Goal: Information Seeking & Learning: Find contact information

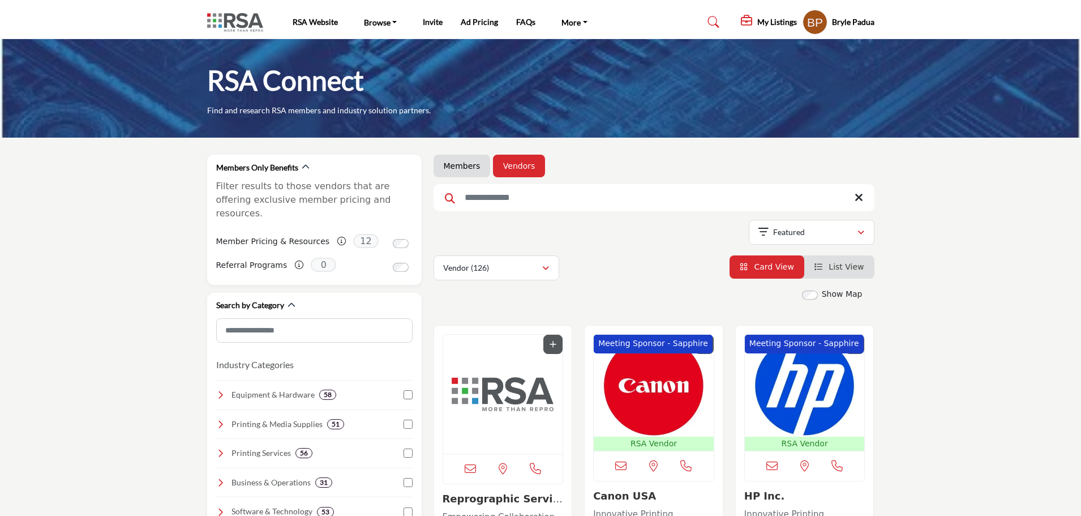
scroll to position [902, 0]
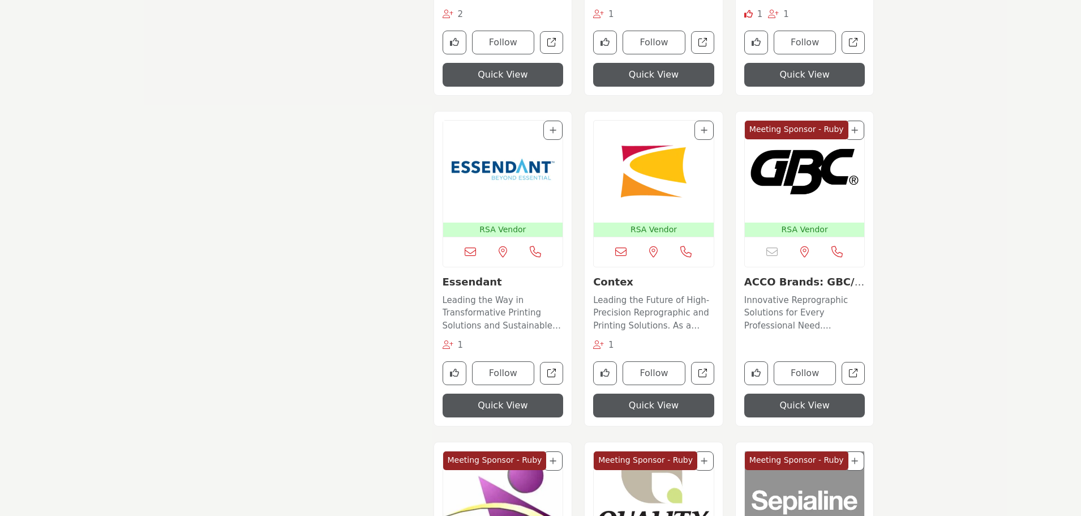
click at [680, 513] on img "Open Listing in new tab" at bounding box center [654, 502] width 120 height 102
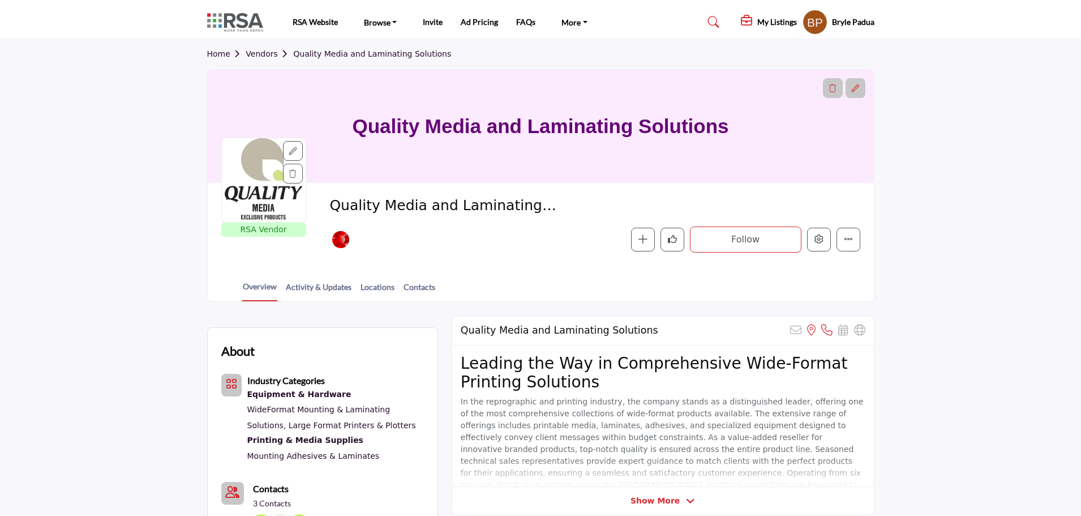
click at [248, 53] on link "Vendors" at bounding box center [270, 53] width 48 height 9
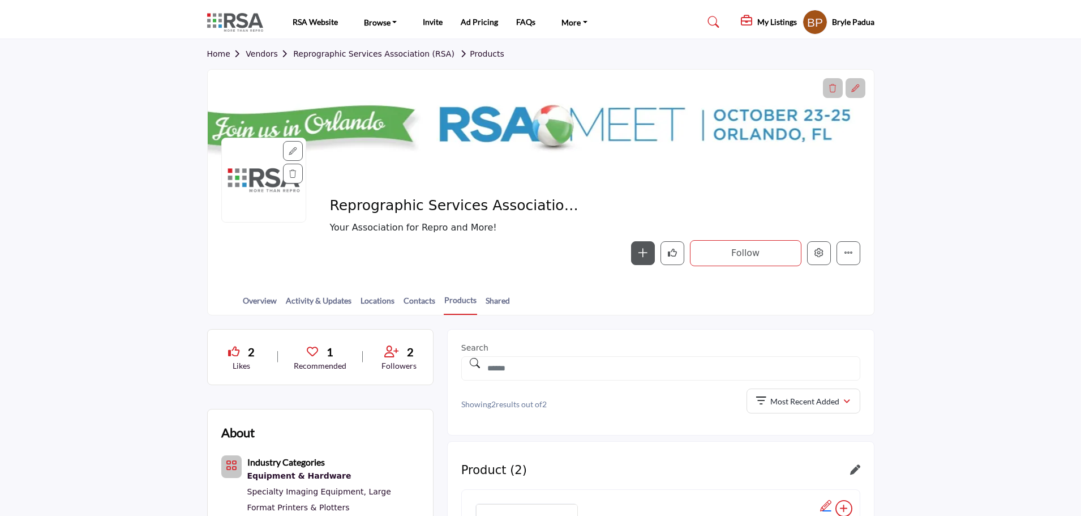
click at [265, 52] on link "Vendors" at bounding box center [270, 53] width 48 height 9
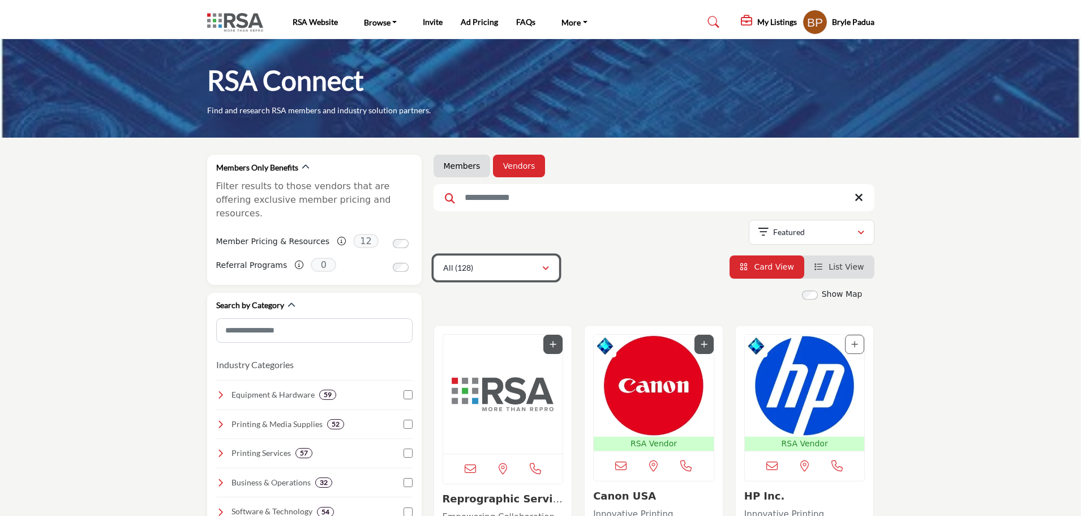
click at [549, 263] on div "button" at bounding box center [546, 268] width 8 height 10
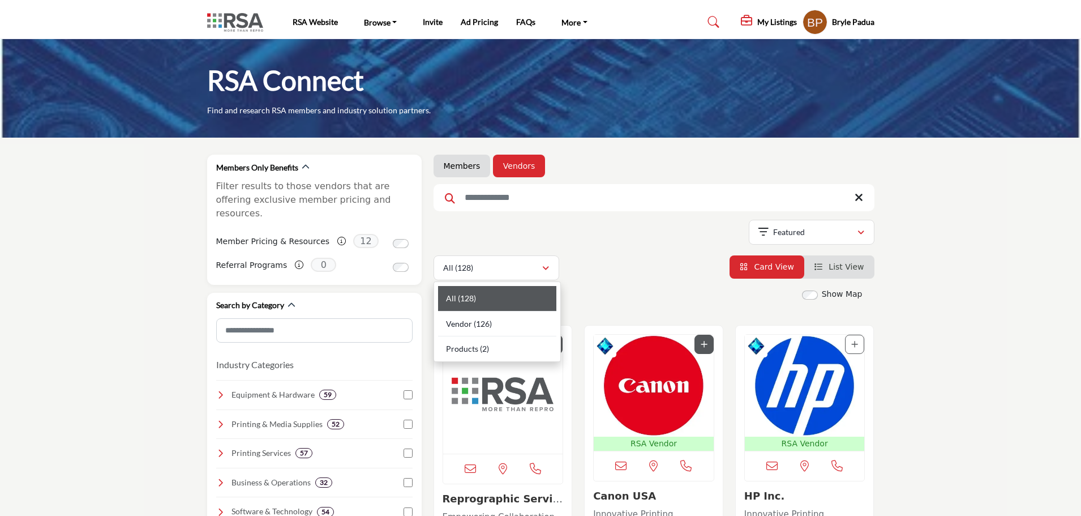
click at [696, 230] on div "Showing 21 results out of 128" at bounding box center [654, 234] width 441 height 29
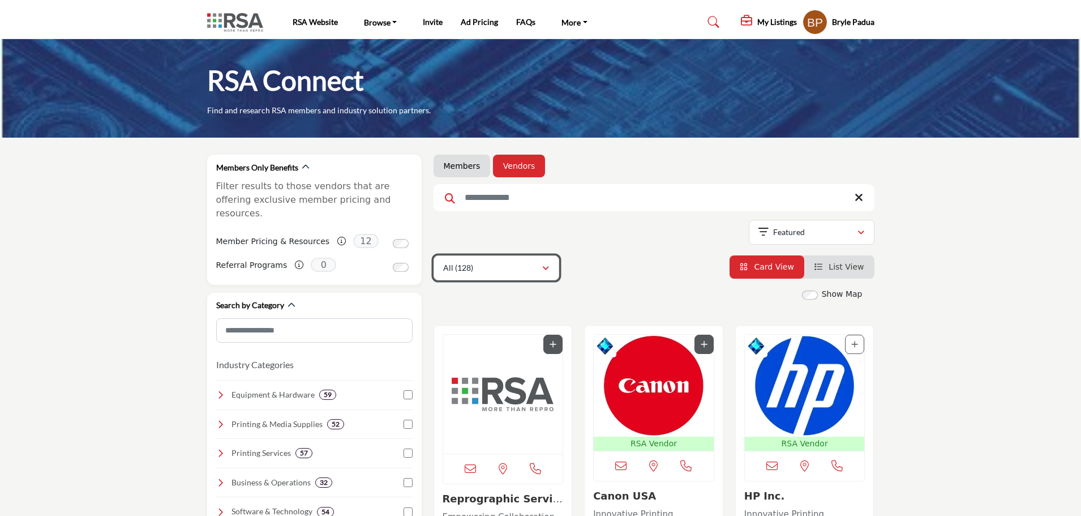
click at [488, 265] on div "All (128)" at bounding box center [492, 268] width 98 height 14
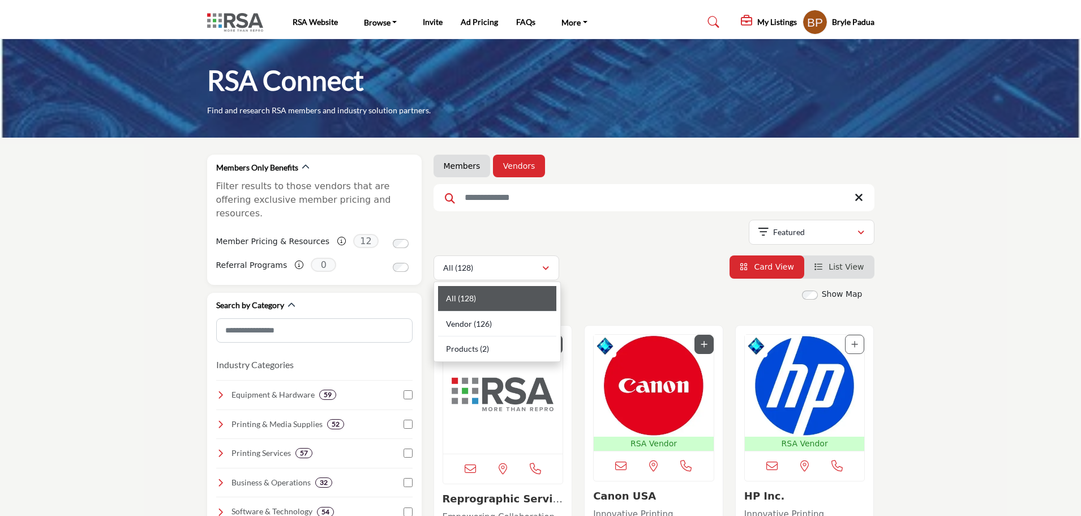
click at [651, 242] on div "Showing 21 results out of 128" at bounding box center [654, 234] width 441 height 29
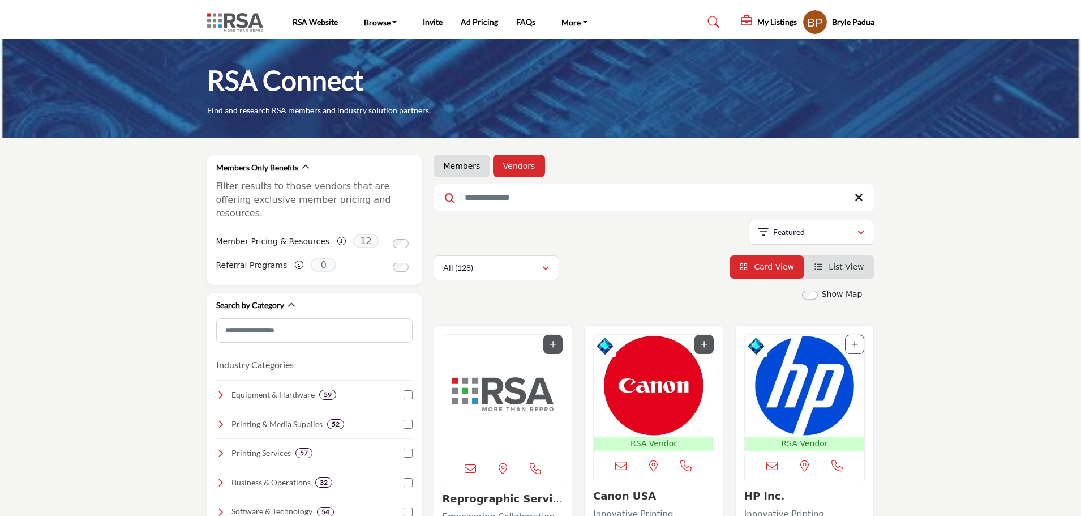
click at [492, 401] on img "Open Listing in new tab" at bounding box center [503, 394] width 120 height 119
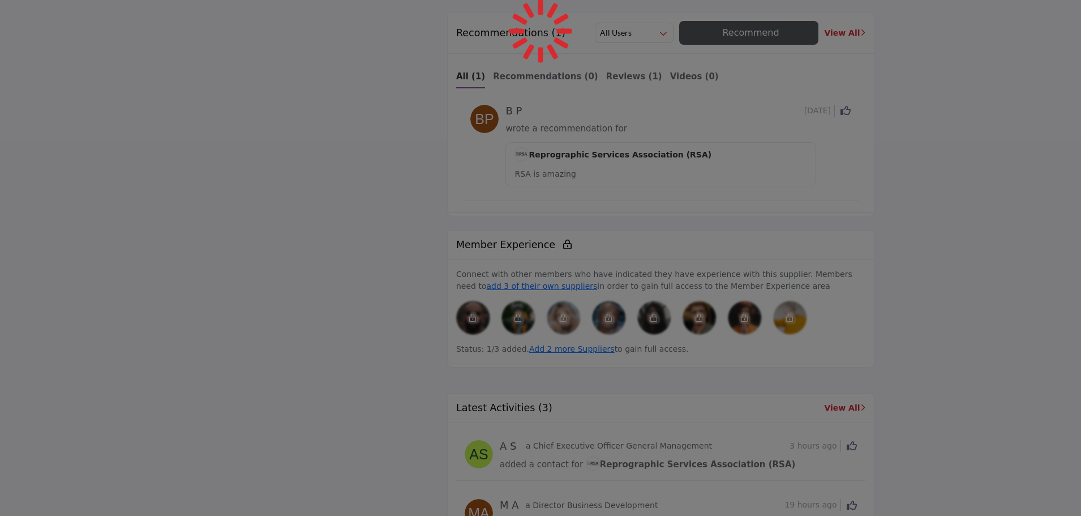
scroll to position [2257, 0]
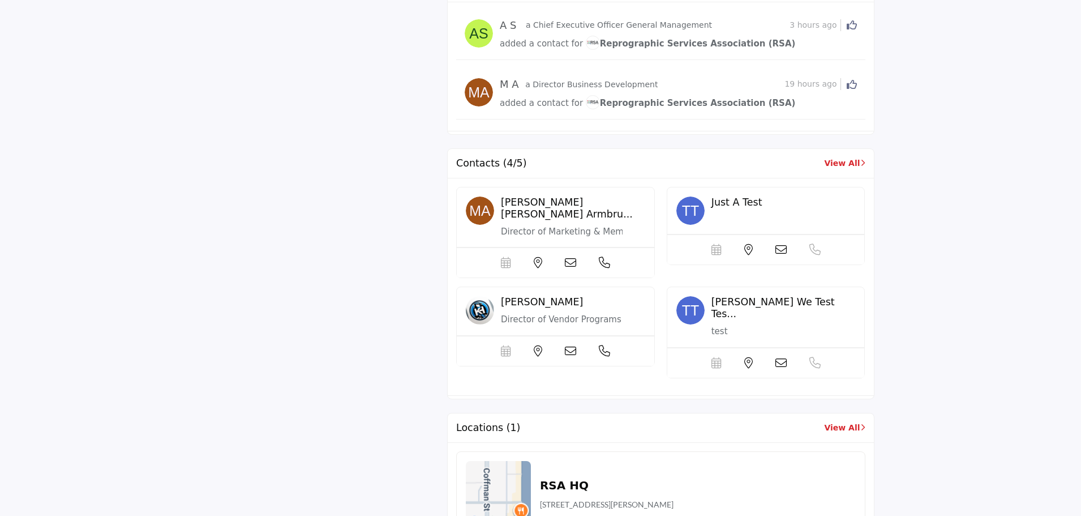
click at [846, 157] on link "View All" at bounding box center [844, 163] width 41 height 12
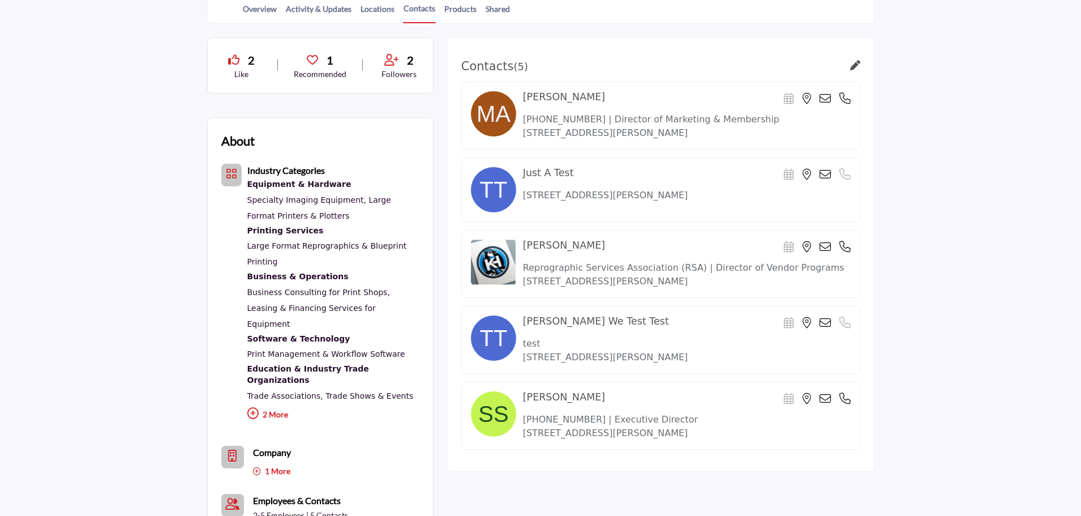
scroll to position [340, 0]
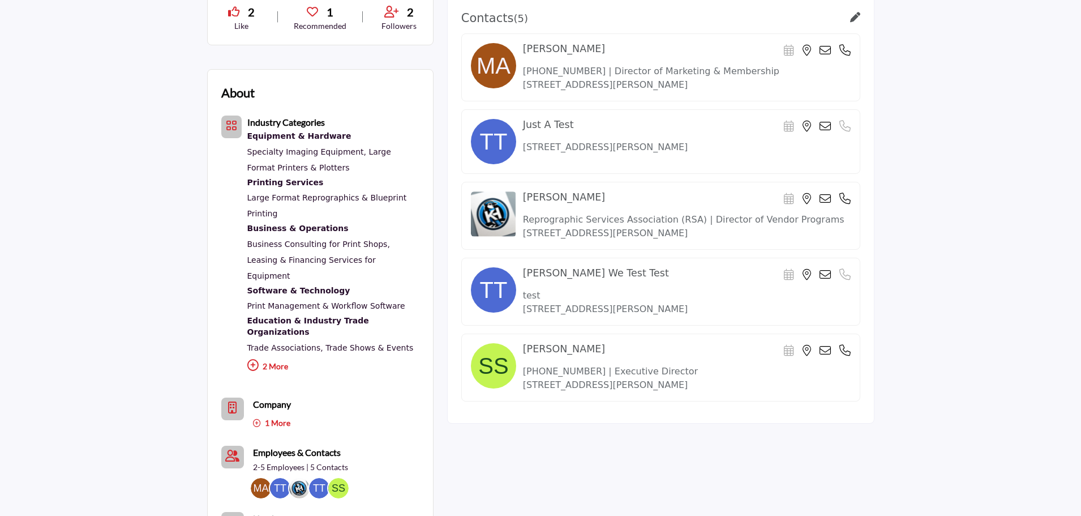
click at [211, 51] on div "2 Like 1 Recommended 2 Followers About Industry Categories ," at bounding box center [320, 368] width 226 height 758
click at [222, 54] on div "2 Like 1 Recommended 2 Followers About Industry Categories ," at bounding box center [320, 368] width 226 height 758
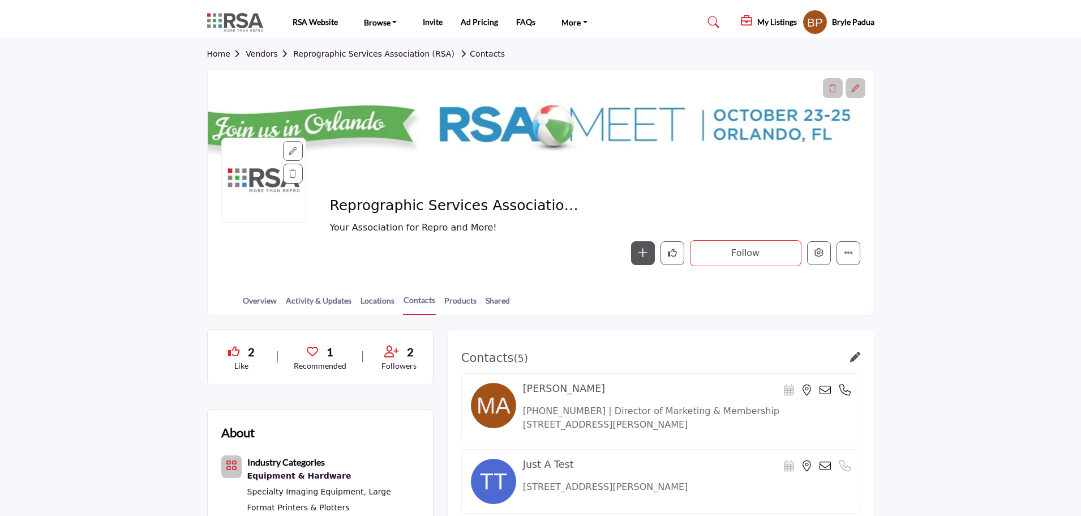
click at [260, 55] on link "Vendors" at bounding box center [270, 53] width 48 height 9
click at [214, 55] on link "Home" at bounding box center [226, 53] width 39 height 9
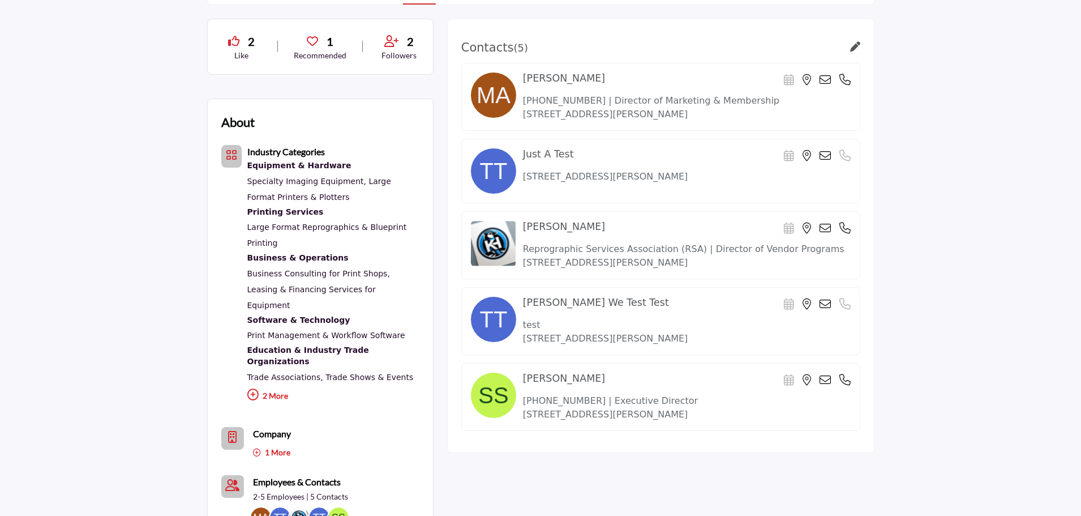
scroll to position [340, 0]
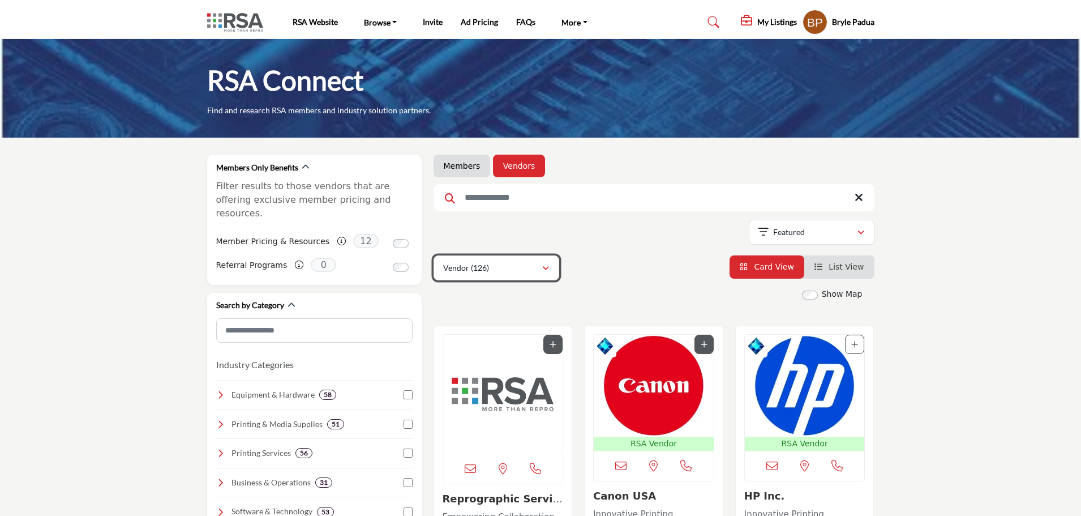
click at [523, 268] on div "Vendor (126)" at bounding box center [492, 268] width 98 height 14
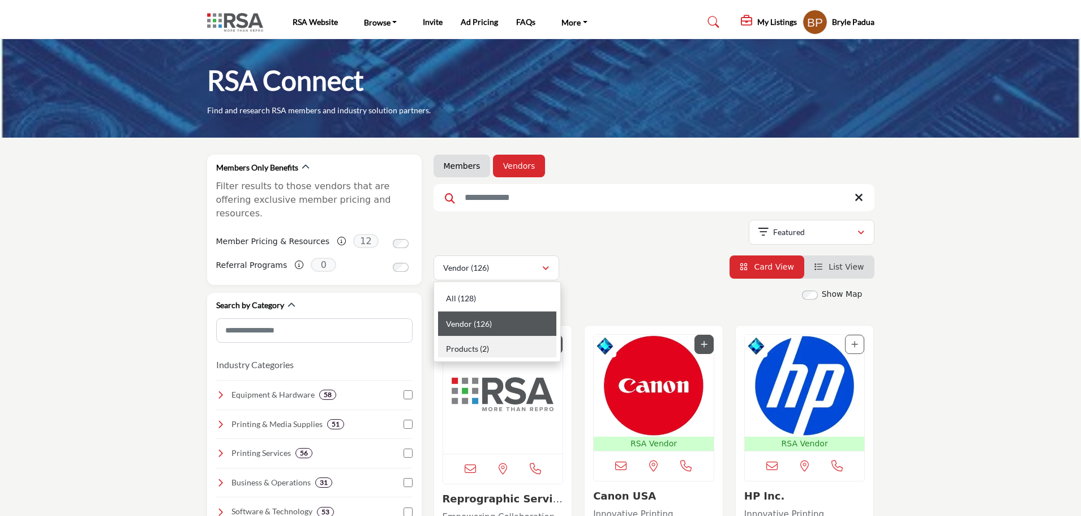
click at [480, 349] on b "(2)" at bounding box center [484, 349] width 9 height 10
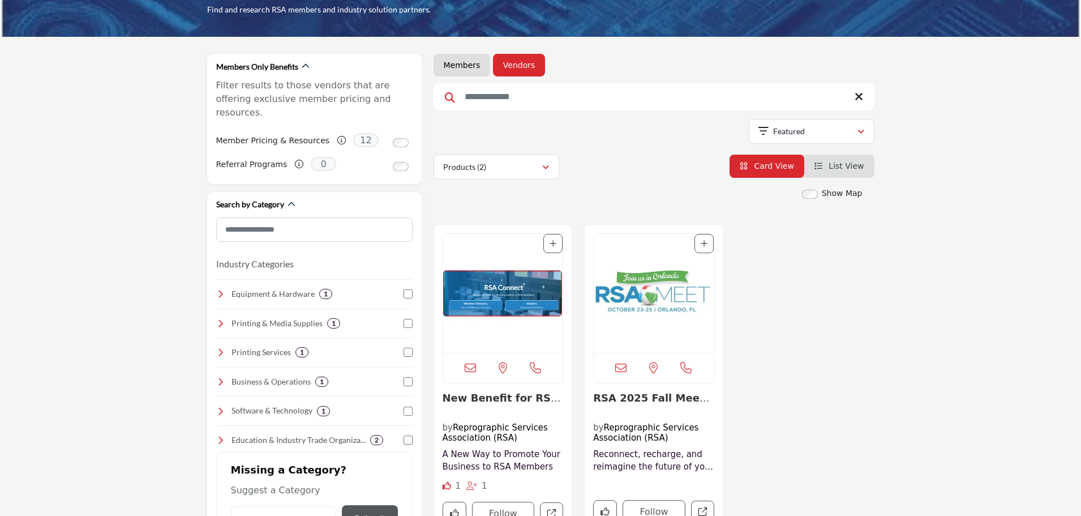
scroll to position [57, 0]
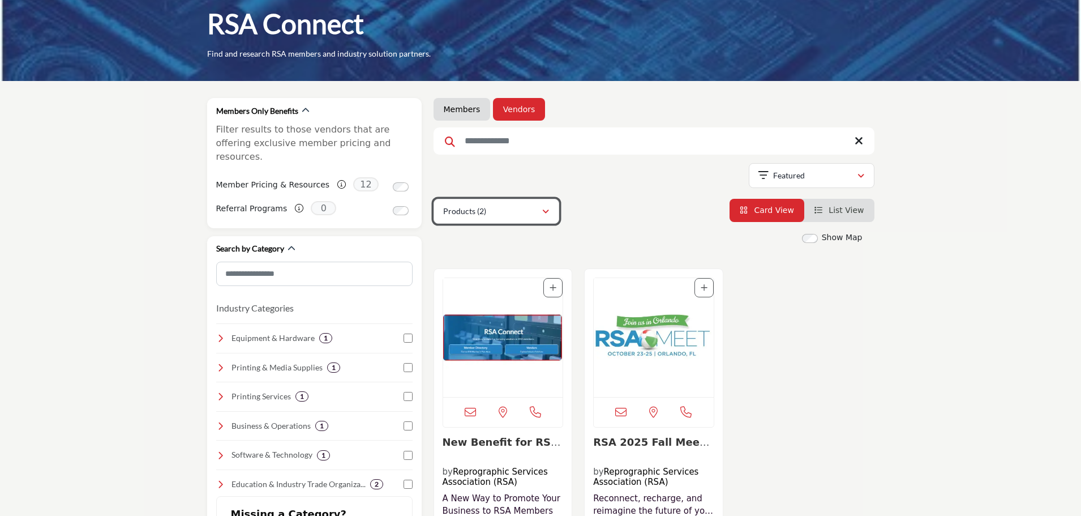
click at [511, 217] on div "Products (2)" at bounding box center [492, 211] width 98 height 14
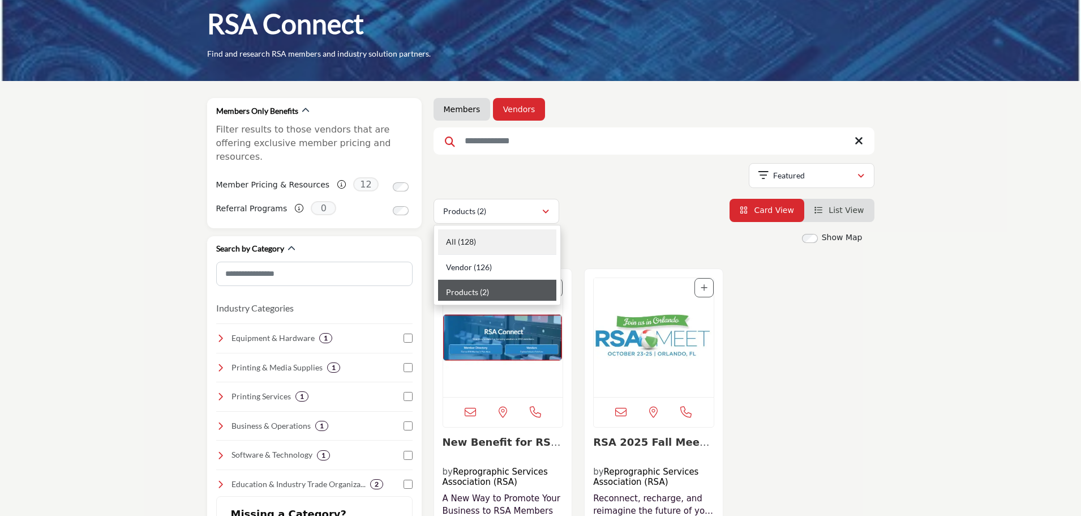
click at [470, 234] on div "All (128)" at bounding box center [497, 241] width 118 height 25
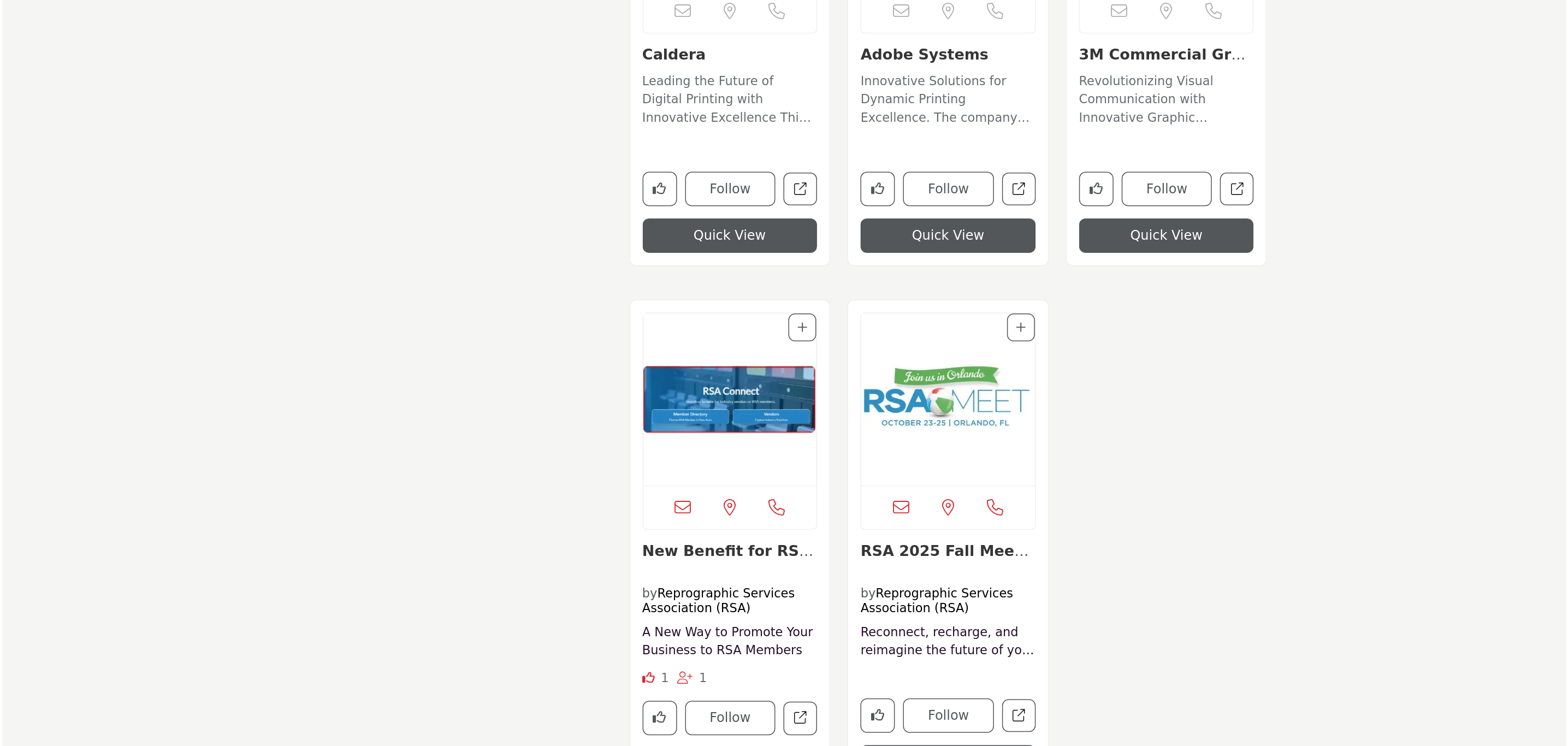
scroll to position [13578, 0]
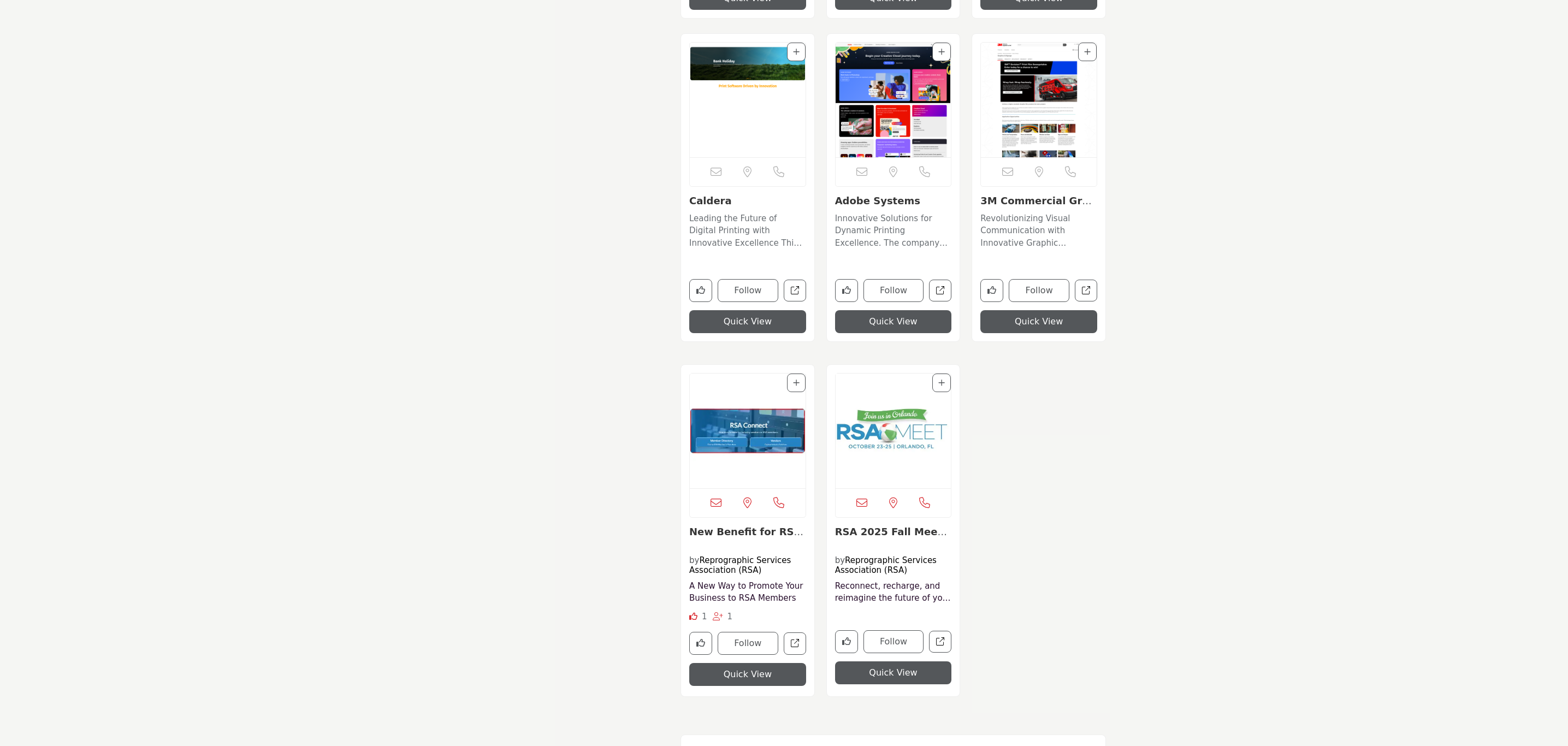
drag, startPoint x: 1230, startPoint y: 189, endPoint x: 864, endPoint y: 111, distance: 374.2
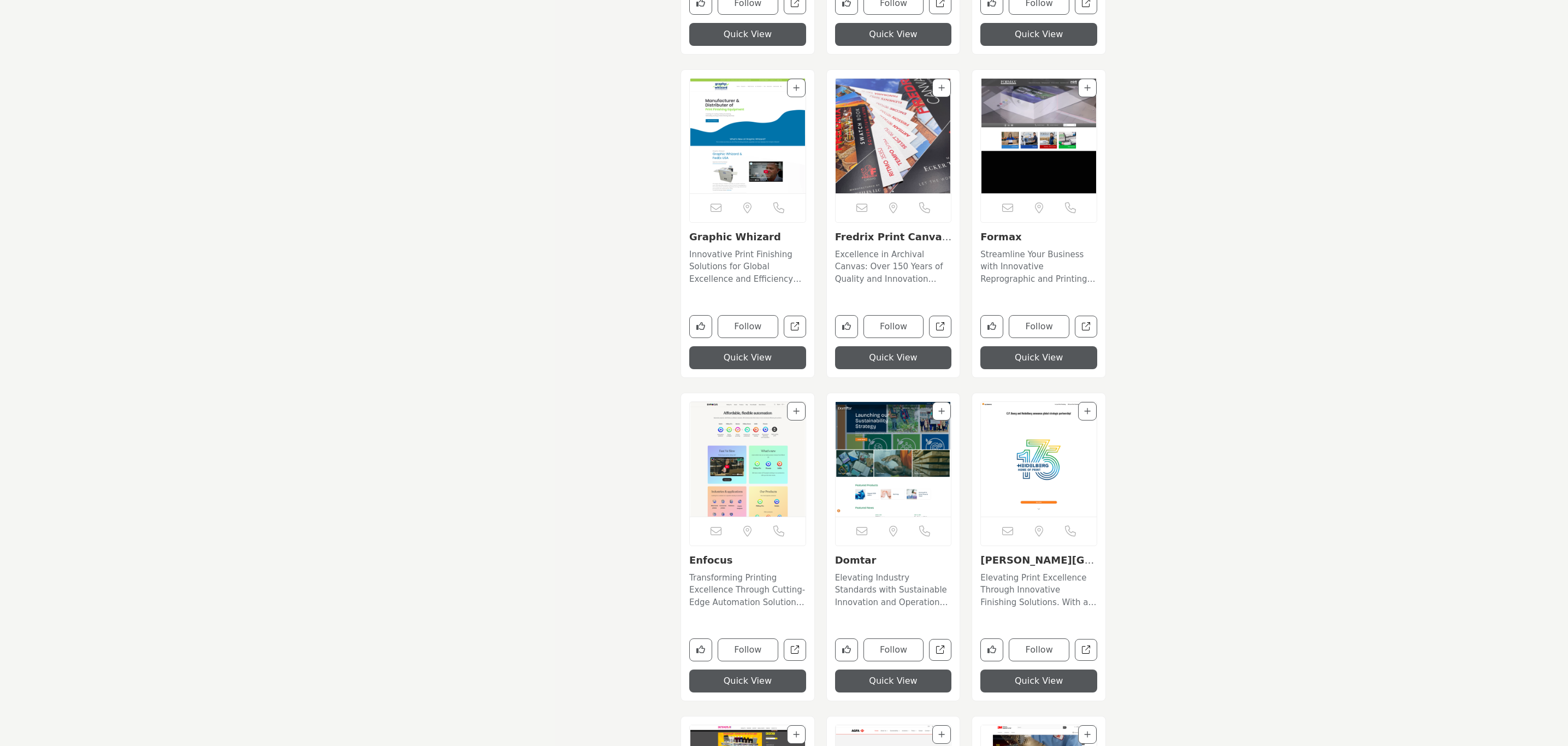
scroll to position [9645, 0]
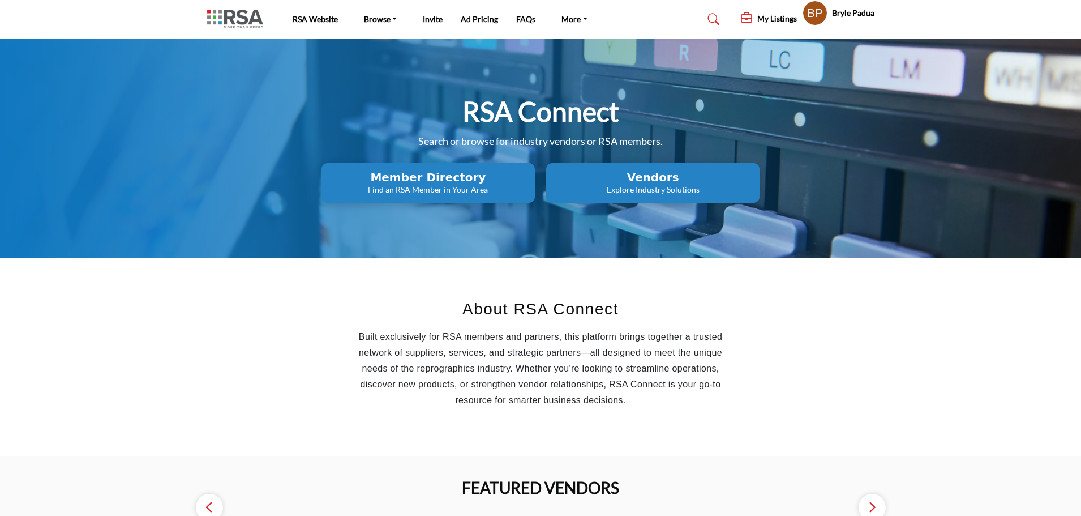
click at [461, 192] on p "Find an RSA Member in Your Area" at bounding box center [428, 189] width 207 height 11
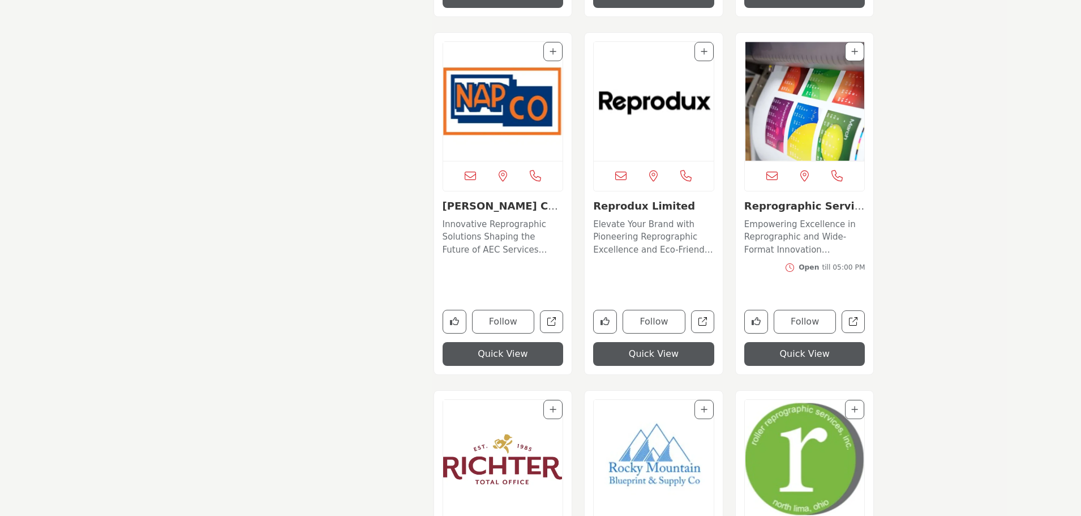
scroll to position [5983, 0]
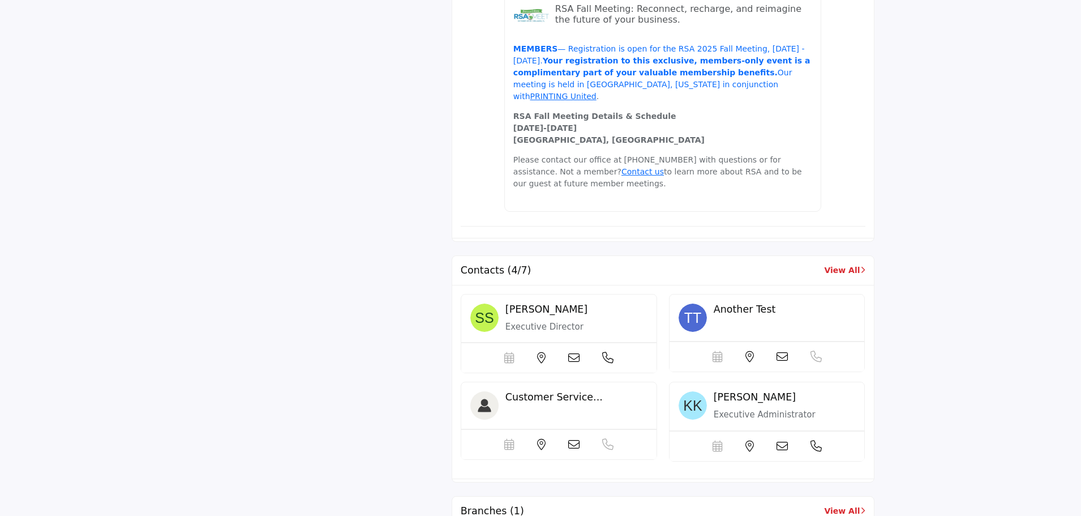
scroll to position [1019, 0]
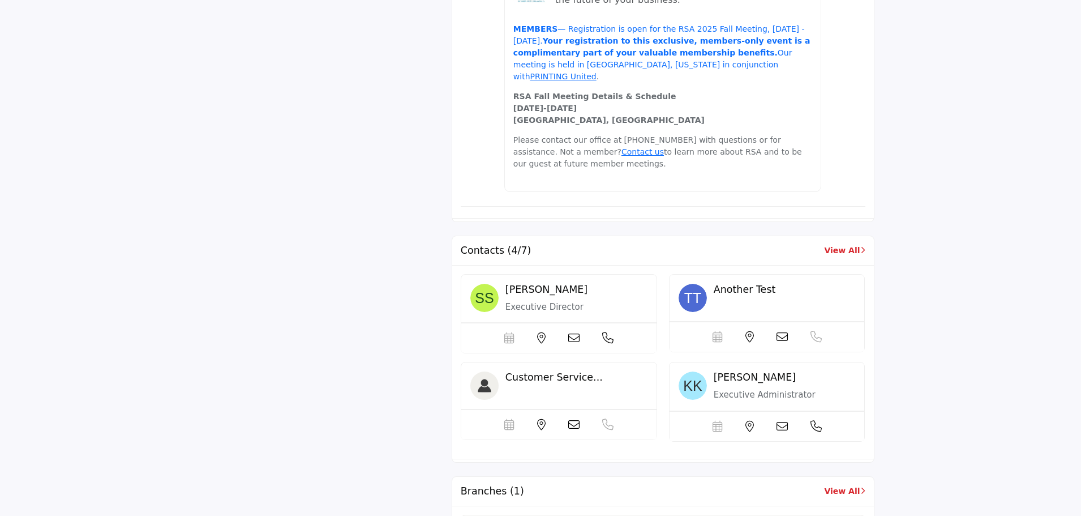
click at [836, 245] on link "View All" at bounding box center [844, 251] width 41 height 12
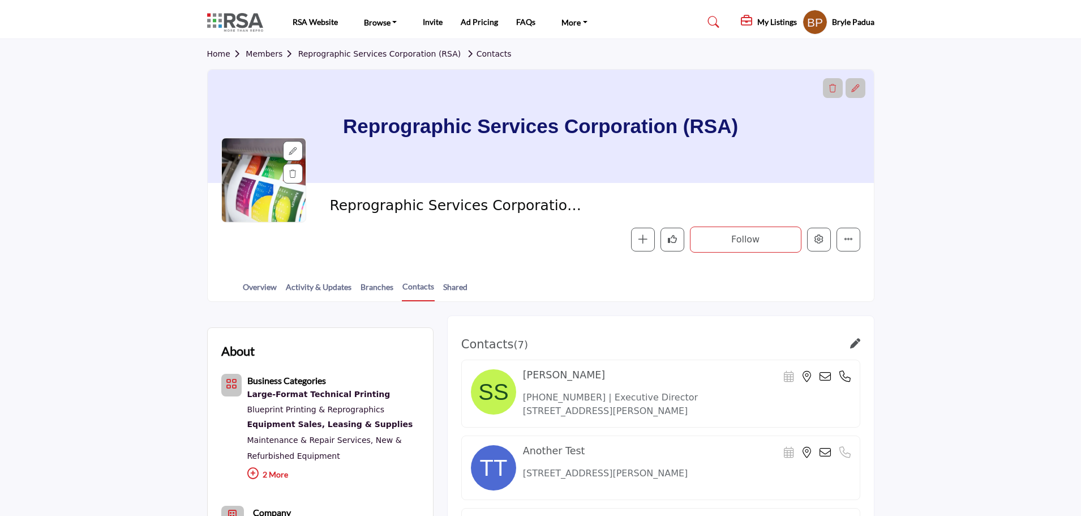
drag, startPoint x: 974, startPoint y: 204, endPoint x: 683, endPoint y: 211, distance: 291.6
click at [974, 204] on section "Home Members Reprographic Services Corporation (RSA) Contacts Reprographic Serv…" at bounding box center [540, 170] width 1081 height 263
click at [269, 53] on link "Members" at bounding box center [272, 53] width 52 height 9
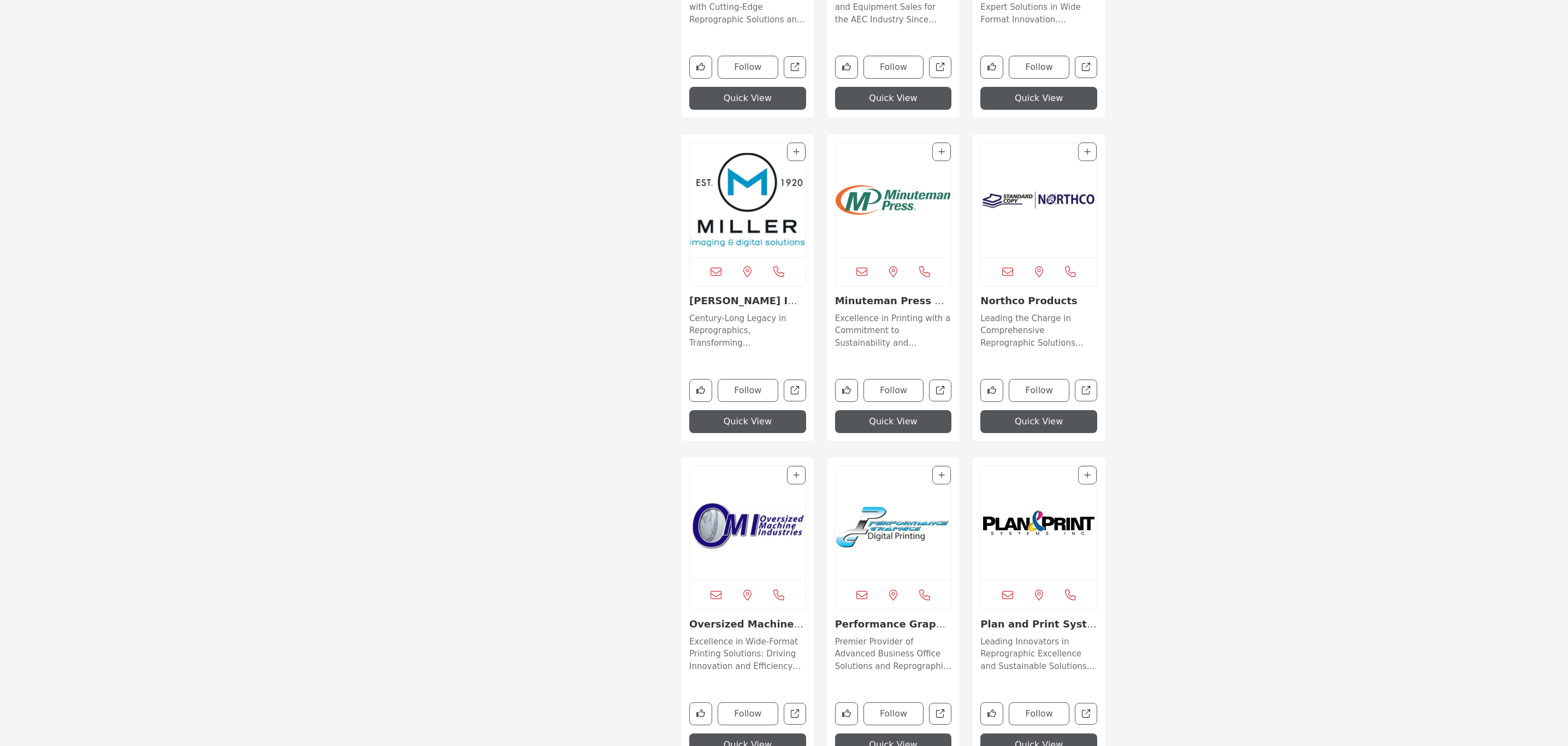
scroll to position [5538, 0]
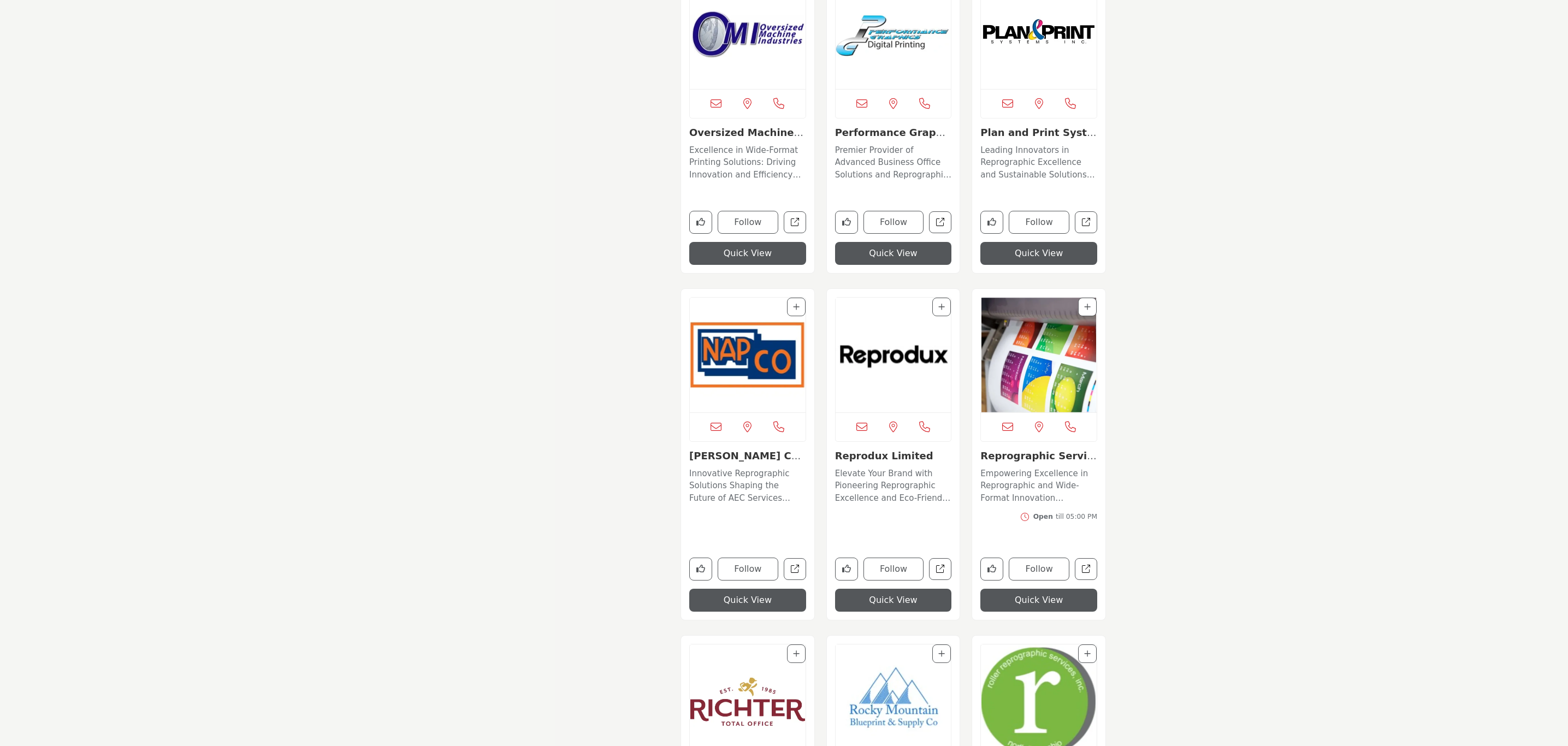
click at [1021, 329] on img "Open Listing in new tab" at bounding box center [1039, 354] width 116 height 115
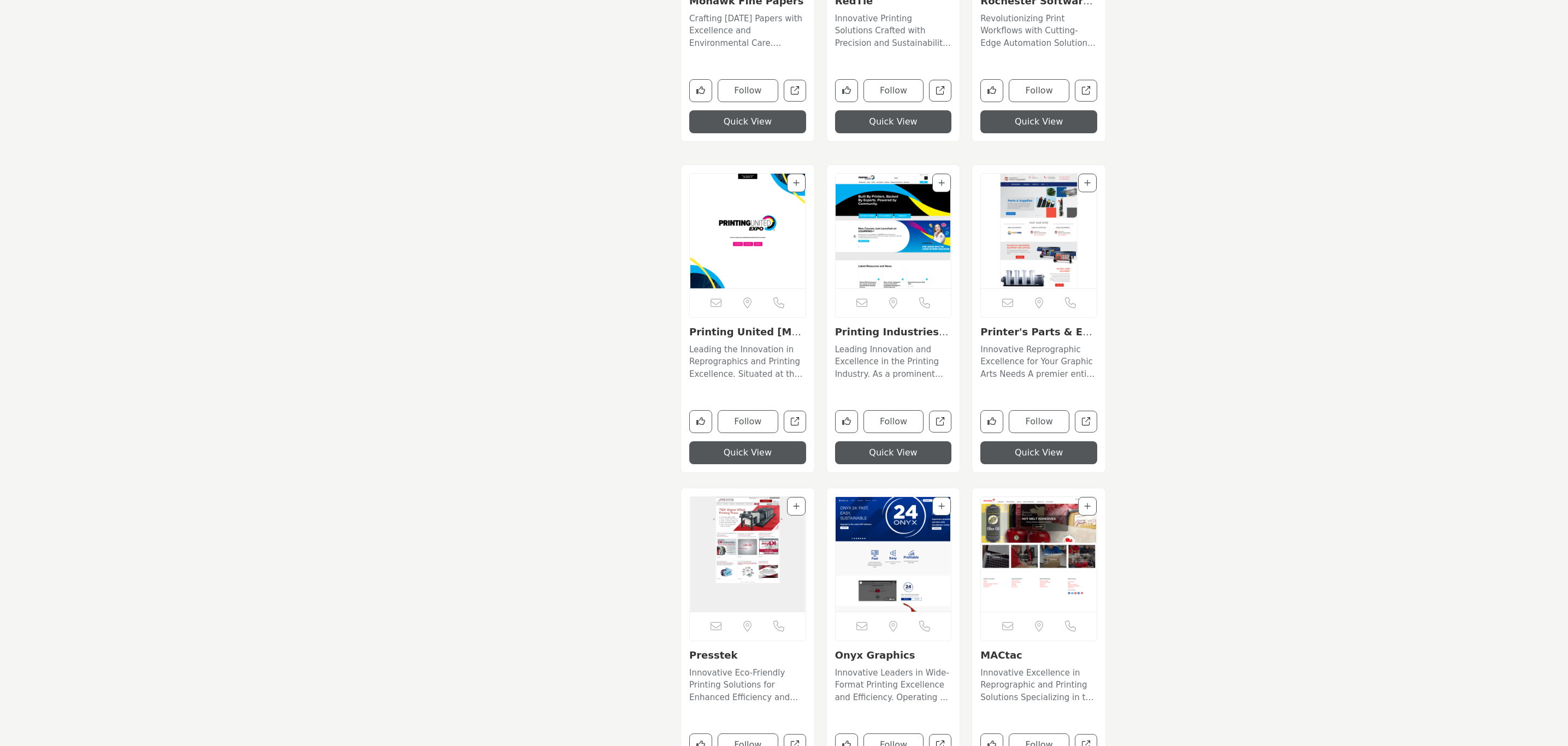
scroll to position [8252, 0]
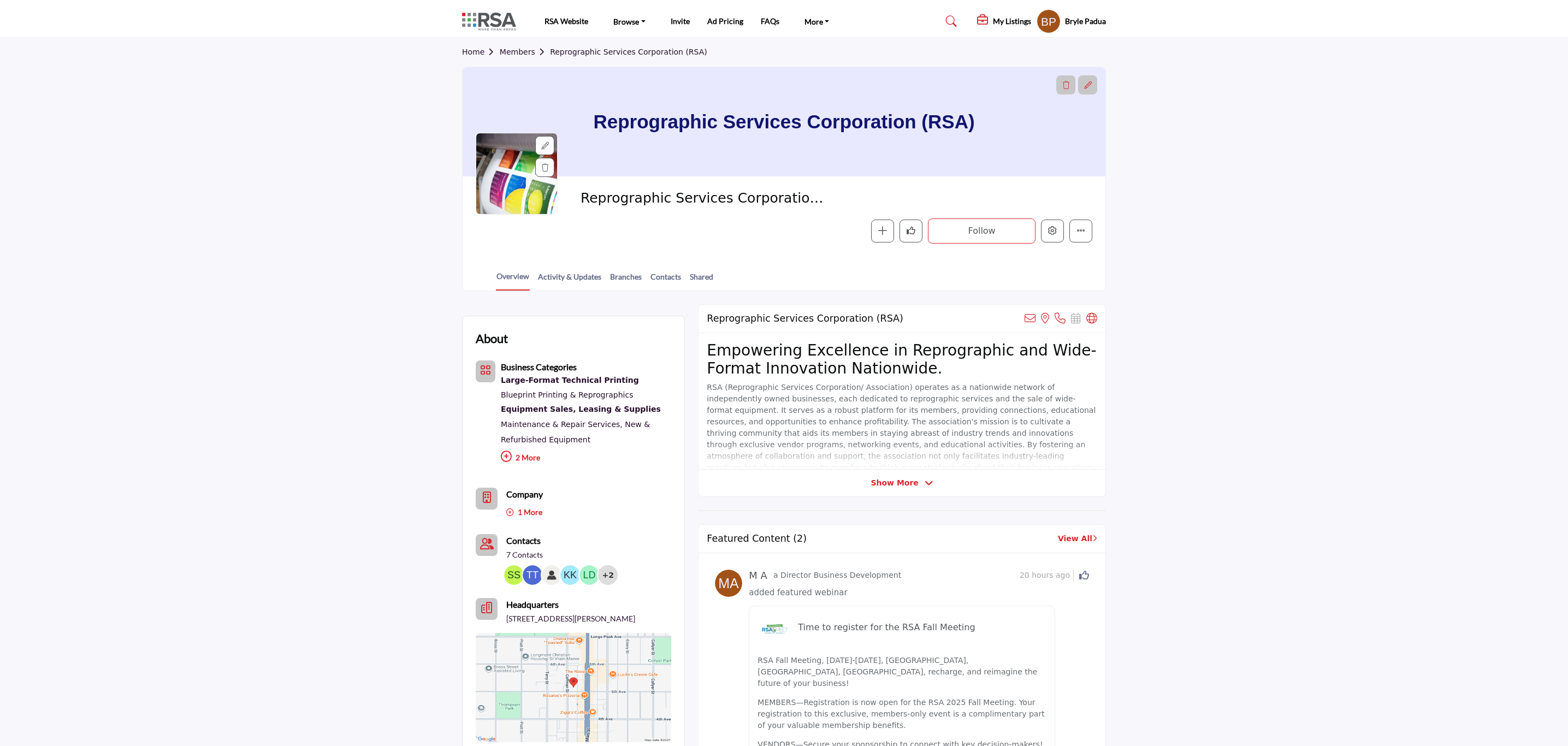
click at [541, 152] on div at bounding box center [545, 146] width 19 height 19
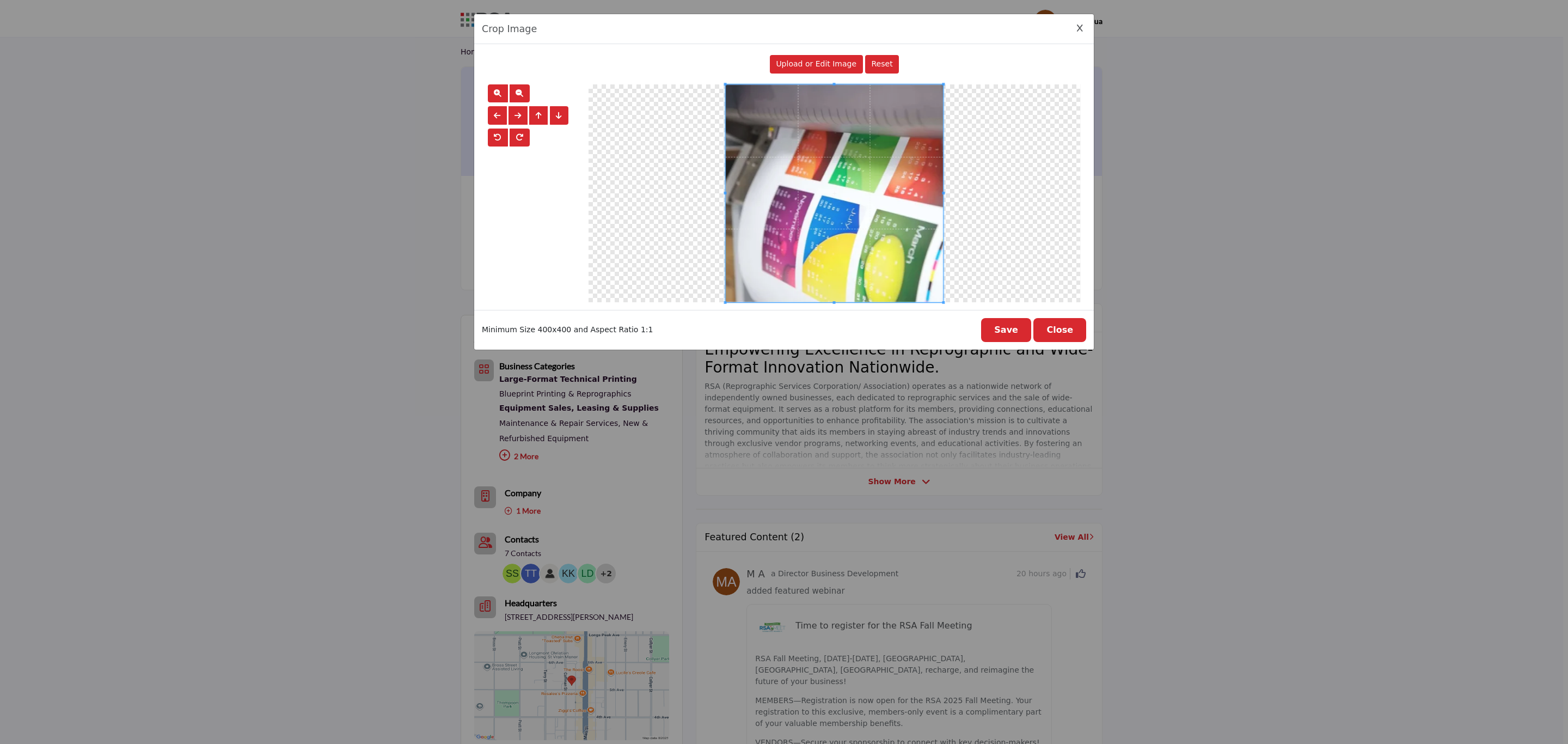
click at [1068, 336] on button "Close" at bounding box center [1059, 330] width 53 height 24
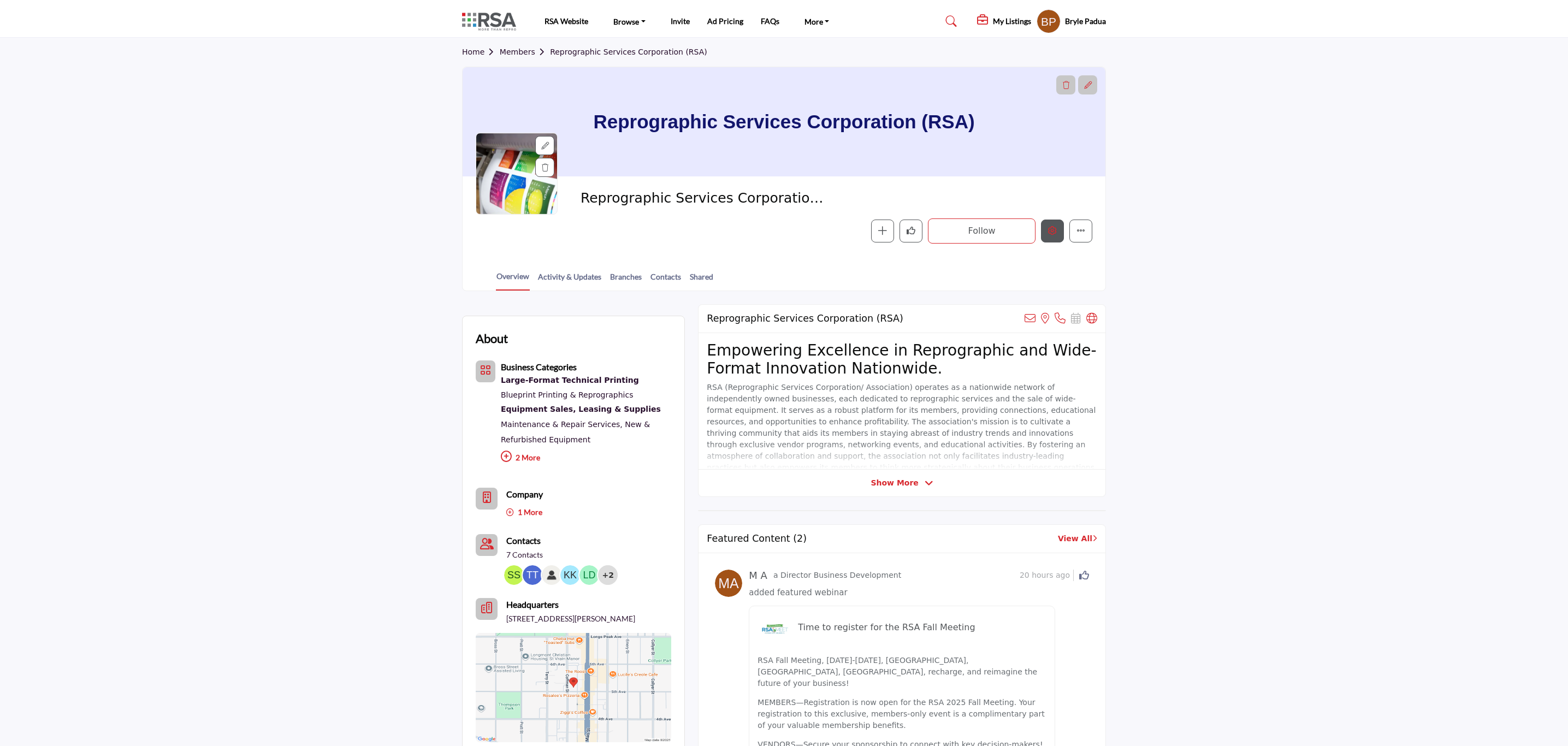
click at [1056, 234] on icon "Edit company" at bounding box center [1052, 230] width 9 height 9
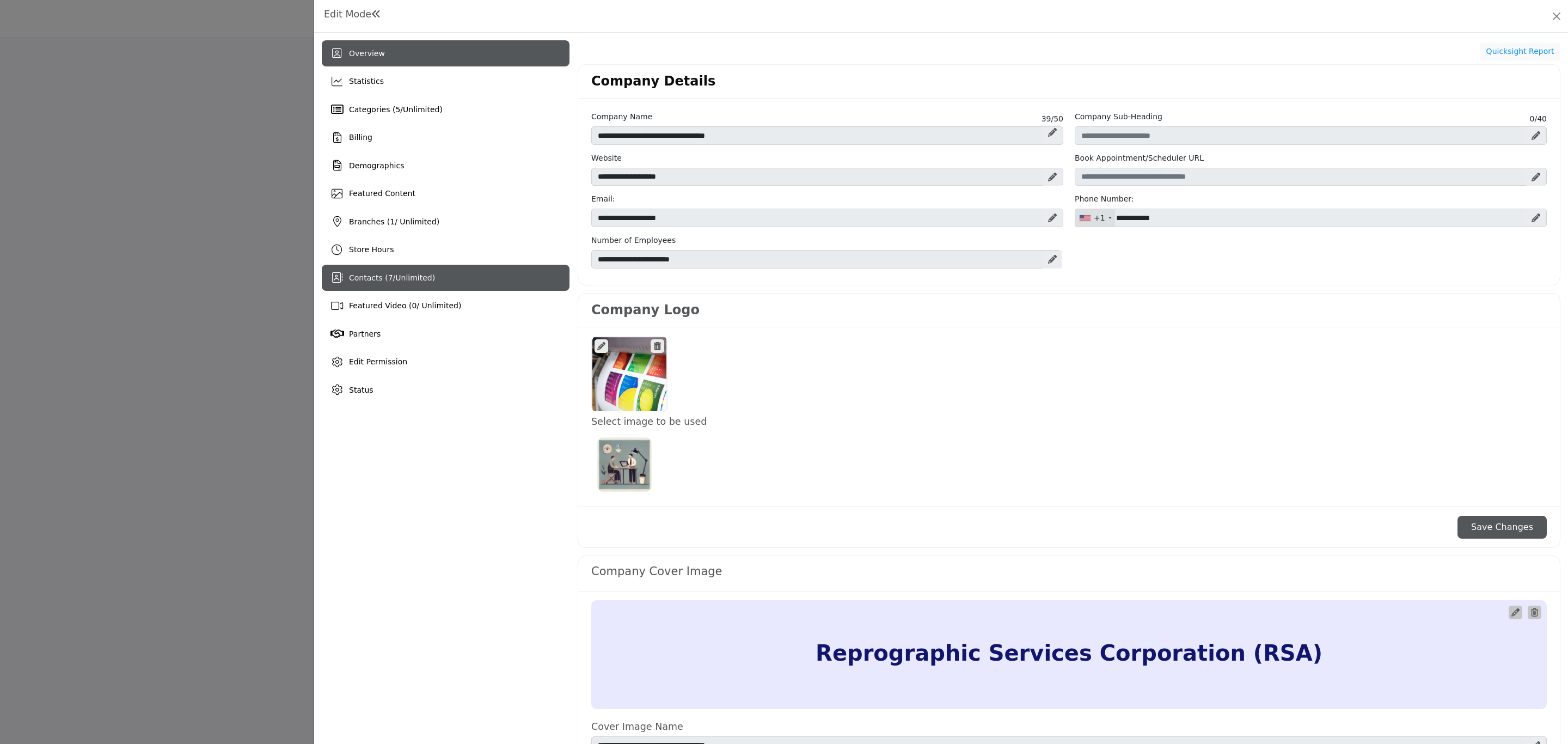
click at [395, 279] on span "Unlimited" at bounding box center [414, 277] width 37 height 9
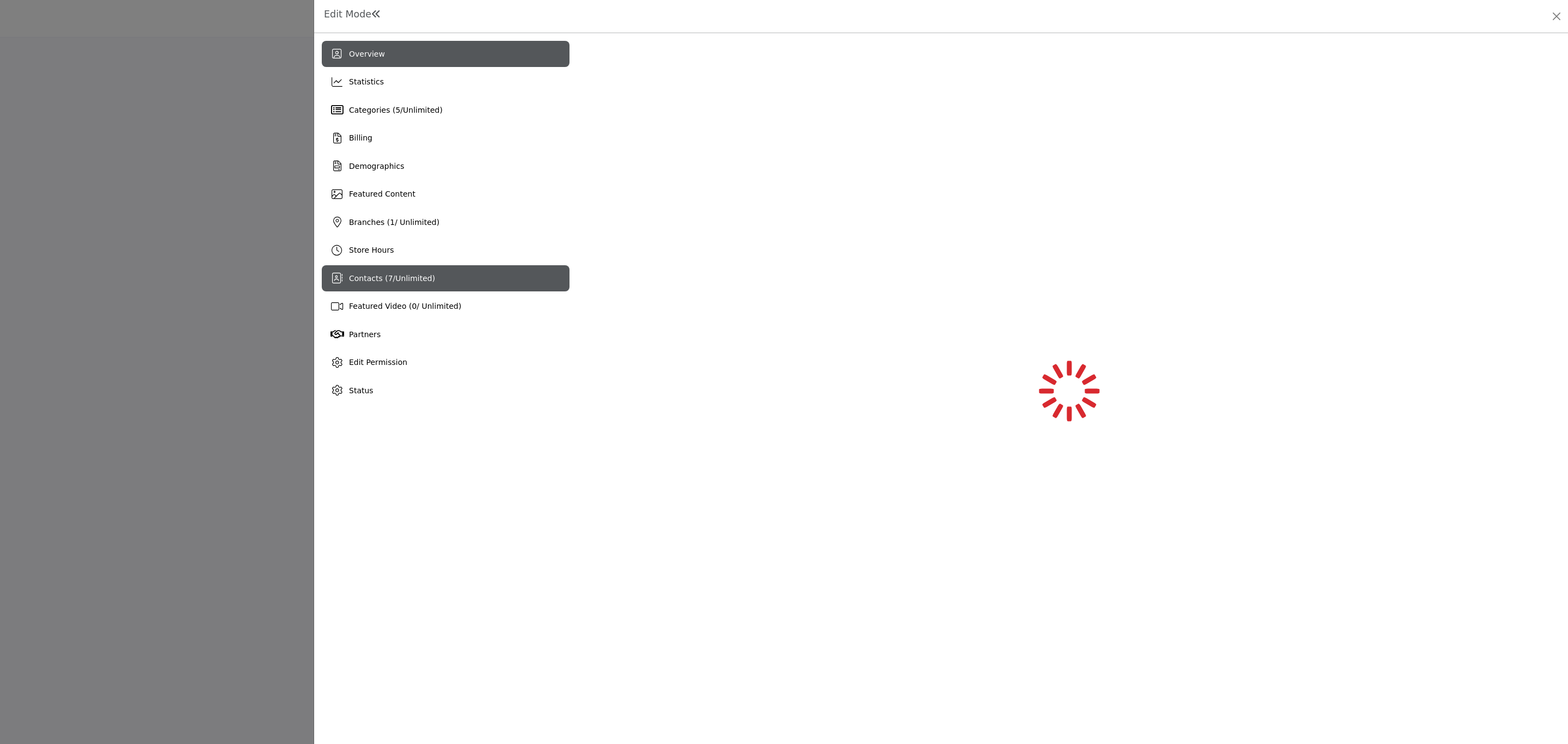
click at [418, 58] on div "Overview" at bounding box center [446, 53] width 248 height 26
click at [365, 54] on span "Overview" at bounding box center [367, 54] width 36 height 9
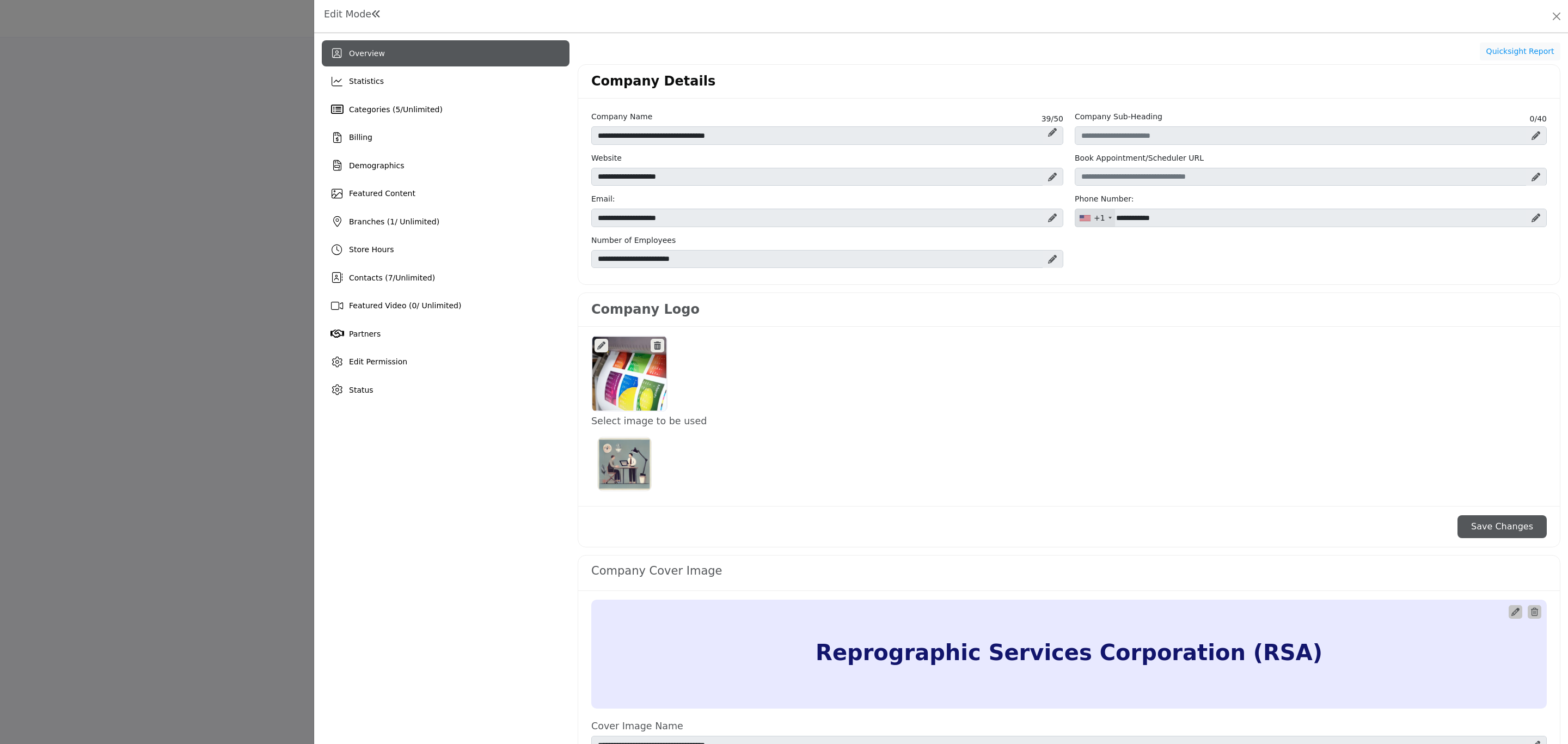
click at [365, 54] on span "Overview" at bounding box center [367, 53] width 36 height 9
